Goal: Book appointment/travel/reservation

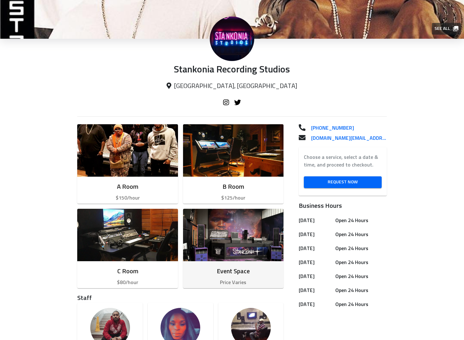
scroll to position [56, 0]
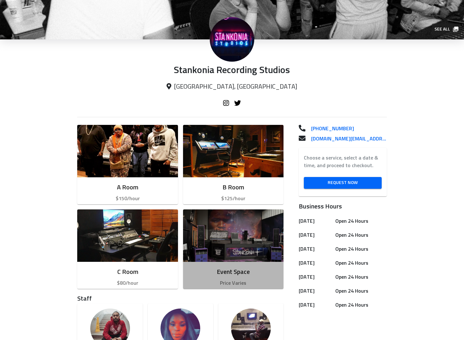
click at [235, 242] on img "button" at bounding box center [233, 236] width 101 height 52
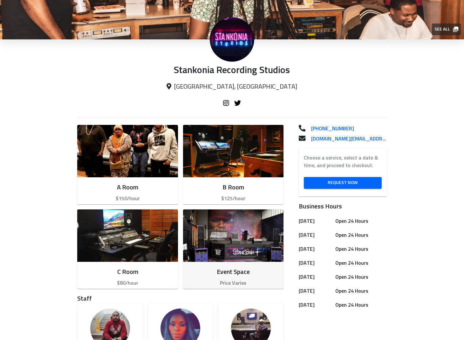
click at [251, 277] on div "Event Space Price Varies" at bounding box center [233, 277] width 101 height 30
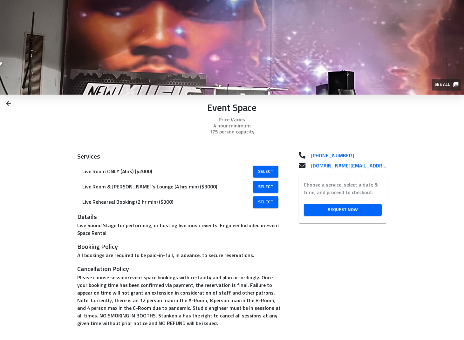
scroll to position [1, 0]
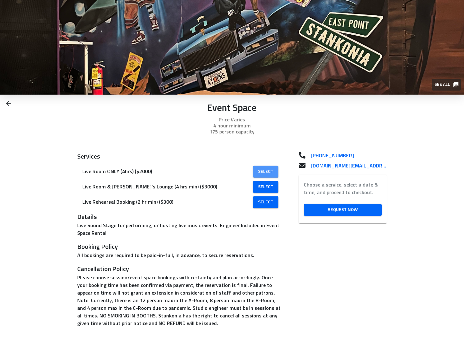
click at [262, 170] on span "Select" at bounding box center [265, 172] width 15 height 8
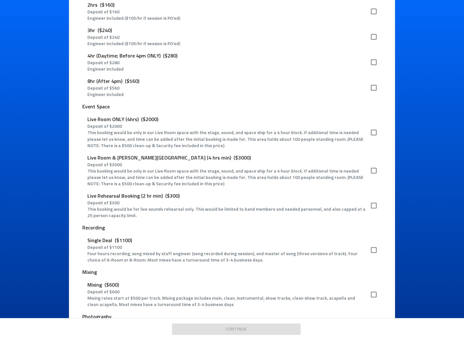
scroll to position [368, 0]
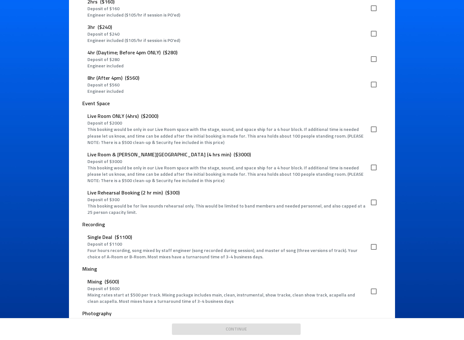
click at [374, 123] on input "checkbox" at bounding box center [373, 129] width 13 height 13
checkbox input "true"
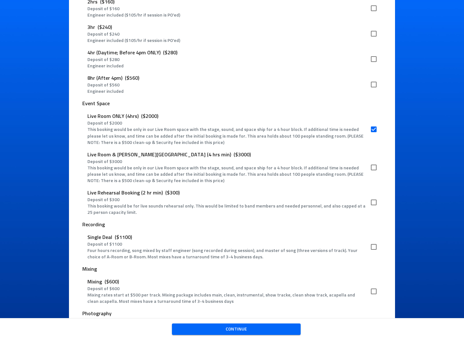
click at [247, 331] on span "Continue" at bounding box center [236, 330] width 119 height 8
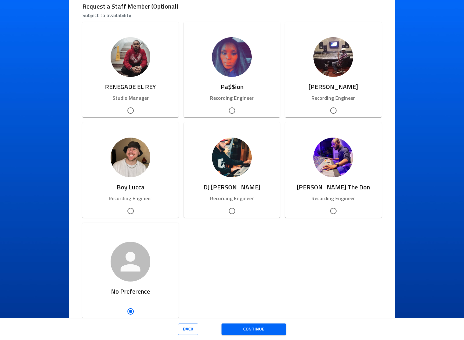
scroll to position [66, 0]
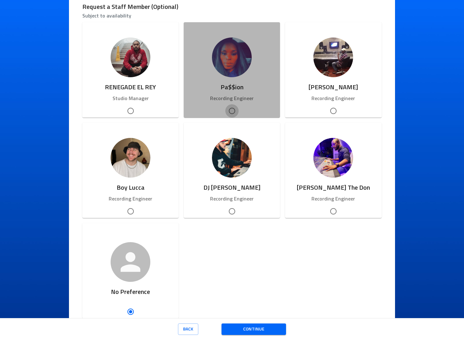
click at [232, 110] on input "Pa$$ion" at bounding box center [232, 110] width 13 height 13
radio input "true"
radio input "false"
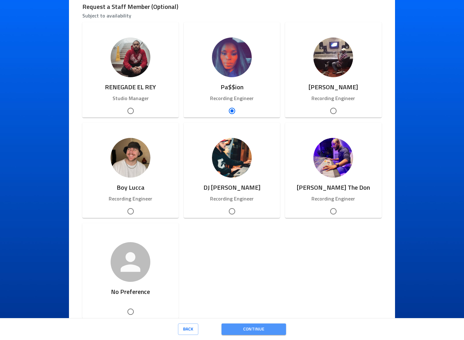
click at [248, 330] on span "Continue" at bounding box center [254, 330] width 54 height 8
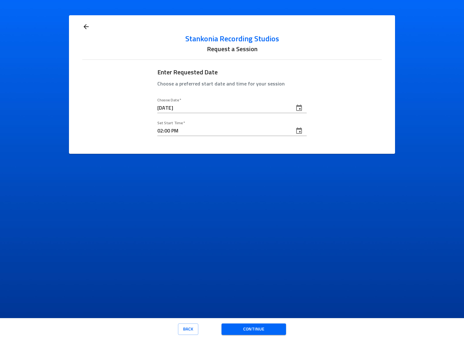
click at [303, 111] on button "change date" at bounding box center [299, 108] width 15 height 15
